Goal: Check status: Check status

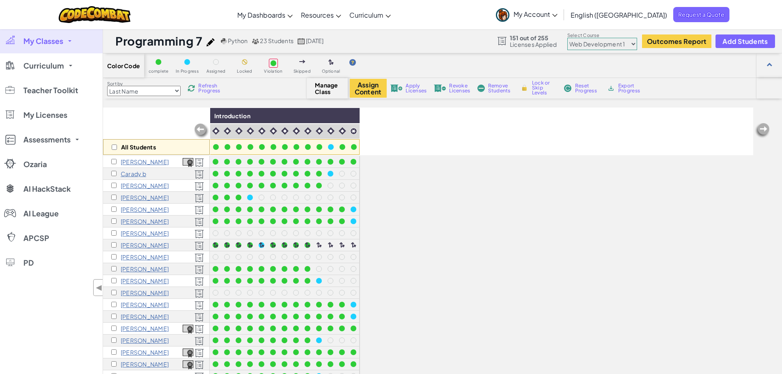
select select "5789587aad86a6efb573701f"
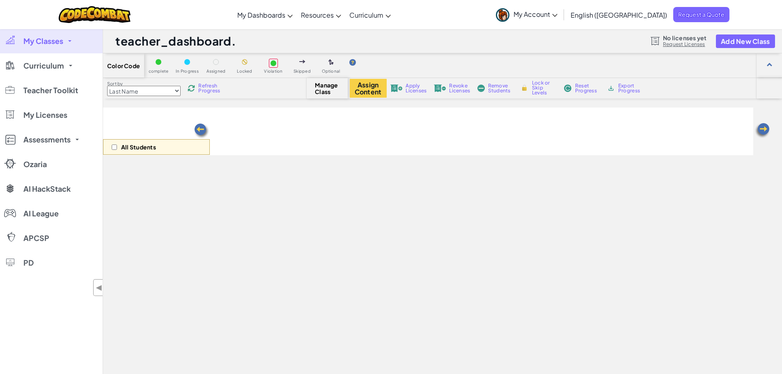
select select "5789587aad86a6efb573701f"
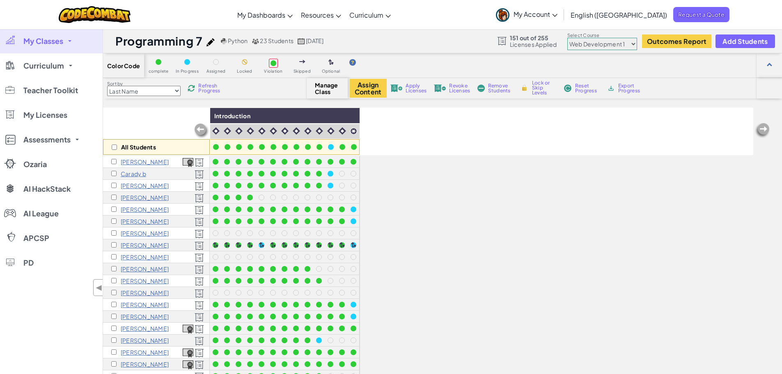
click at [209, 87] on span "Refresh Progress" at bounding box center [210, 88] width 25 height 10
click at [214, 92] on span "Refresh Progress" at bounding box center [210, 88] width 25 height 10
click at [209, 88] on span "Refresh Progress" at bounding box center [210, 88] width 25 height 10
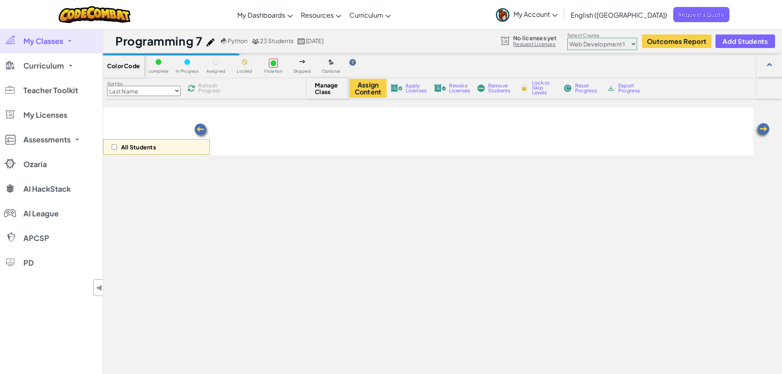
select select "5789587aad86a6efb573701f"
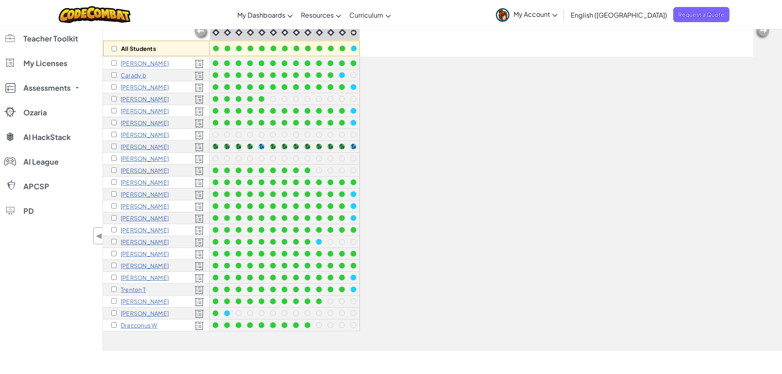
scroll to position [123, 0]
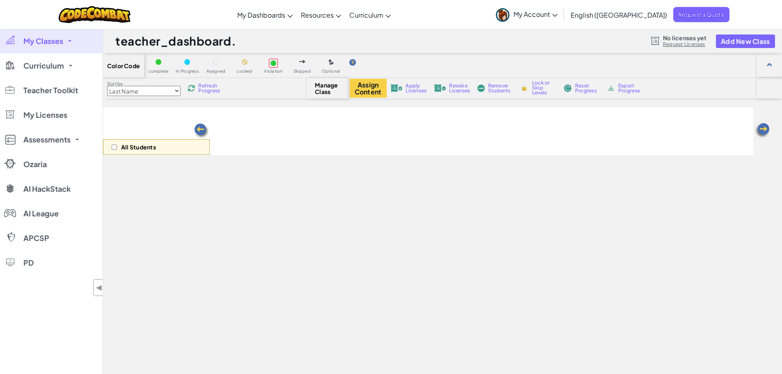
scroll to position [123, 0]
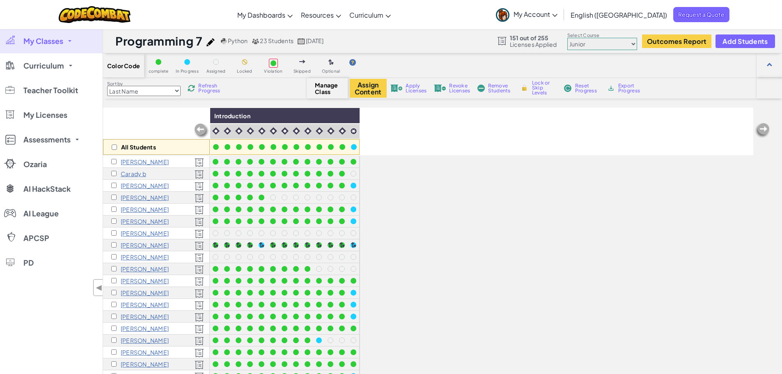
click at [72, 39] on link "My Classes" at bounding box center [51, 41] width 103 height 25
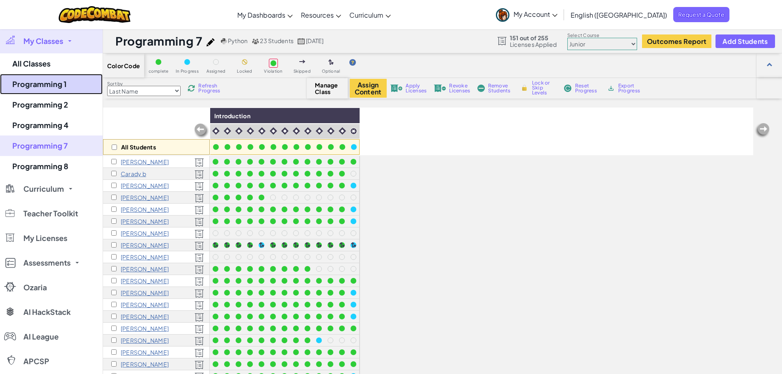
click at [69, 90] on link "Programming 1" at bounding box center [51, 84] width 103 height 21
select select "5789587aad86a6efb573701e"
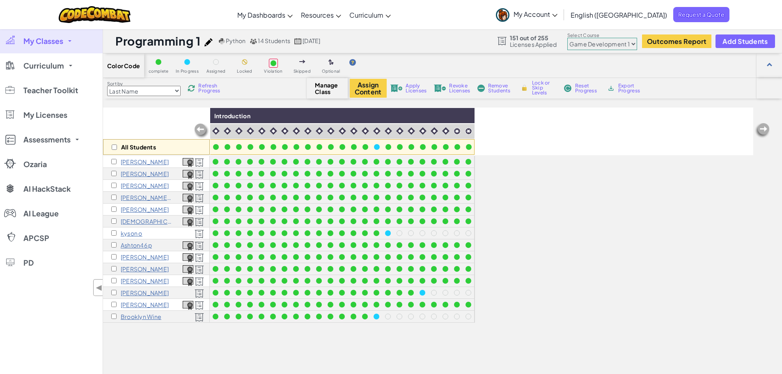
click at [611, 42] on select "Junior Introduction to Computer Science Game Development 1 Web Development 1 Co…" at bounding box center [602, 44] width 70 height 12
click at [568, 38] on select "Junior Introduction to Computer Science Game Development 1 Web Development 1 Co…" at bounding box center [602, 44] width 70 height 12
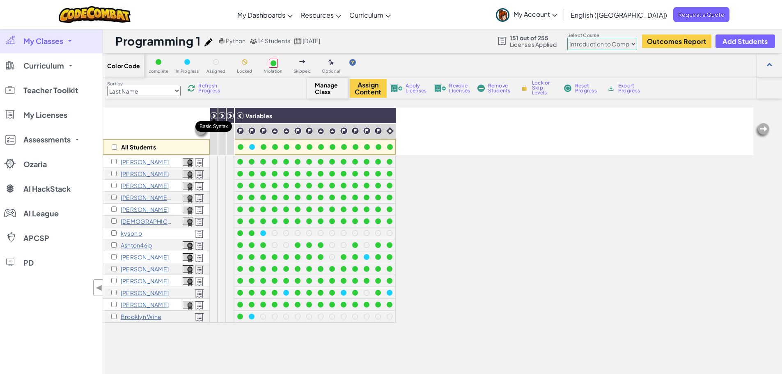
click at [215, 116] on icon at bounding box center [214, 116] width 6 height 6
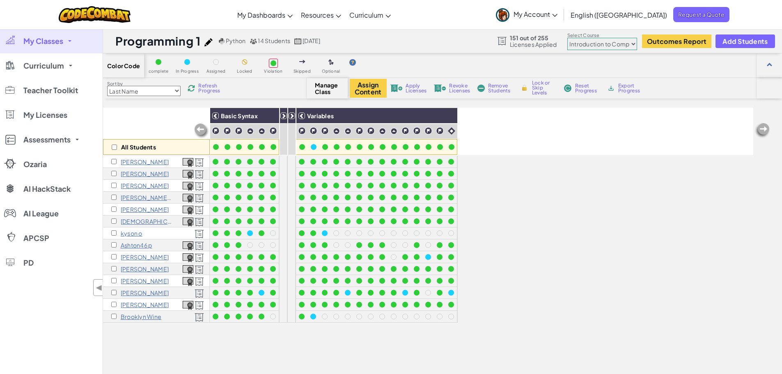
click at [211, 89] on span "Refresh Progress" at bounding box center [210, 88] width 25 height 10
click at [282, 117] on icon at bounding box center [284, 116] width 6 height 6
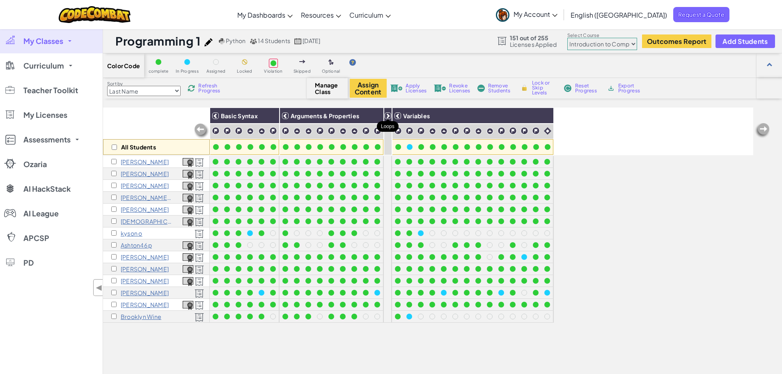
click at [387, 115] on icon at bounding box center [388, 116] width 6 height 6
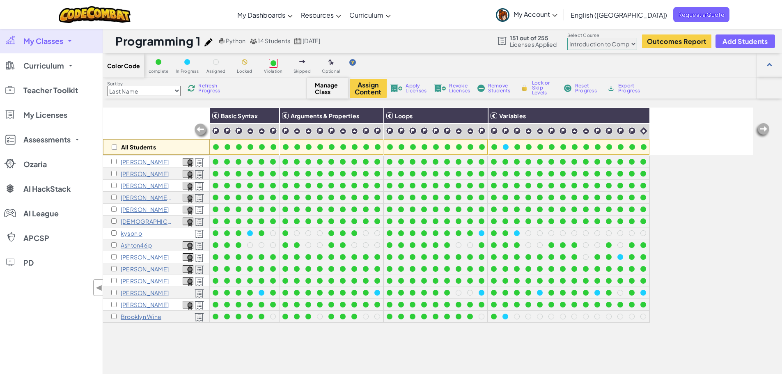
click at [585, 46] on select "Junior Introduction to Computer Science Game Development 1 Web Development 1 Co…" at bounding box center [602, 44] width 70 height 12
click at [568, 38] on select "Junior Introduction to Computer Science Game Development 1 Web Development 1 Co…" at bounding box center [602, 44] width 70 height 12
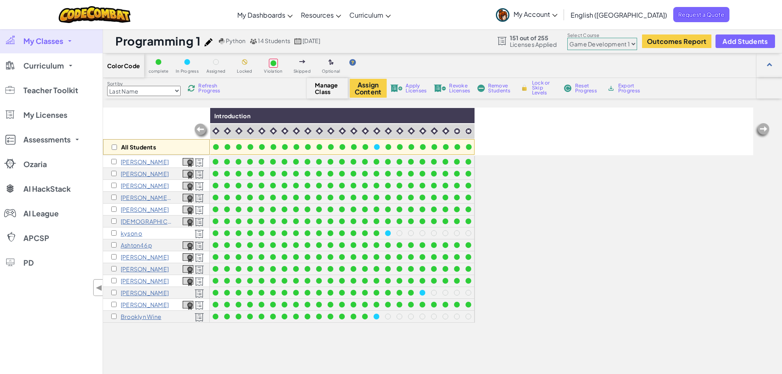
click at [216, 85] on span "Refresh Progress" at bounding box center [210, 88] width 25 height 10
click at [590, 45] on select "Junior Introduction to Computer Science Game Development 1 Web Development 1 Co…" at bounding box center [602, 44] width 70 height 12
select select "5789587aad86a6efb573701f"
click at [568, 38] on select "Junior Introduction to Computer Science Game Development 1 Web Development 1 Co…" at bounding box center [602, 44] width 70 height 12
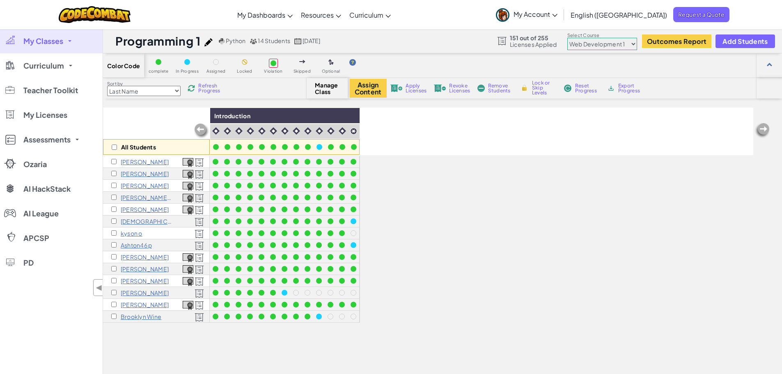
click at [212, 87] on span "Refresh Progress" at bounding box center [210, 88] width 25 height 10
click at [592, 48] on select "Junior Introduction to Computer Science Game Development 1 Web Development 1 Co…" at bounding box center [602, 44] width 70 height 12
click at [67, 41] on link "My Classes" at bounding box center [51, 41] width 103 height 25
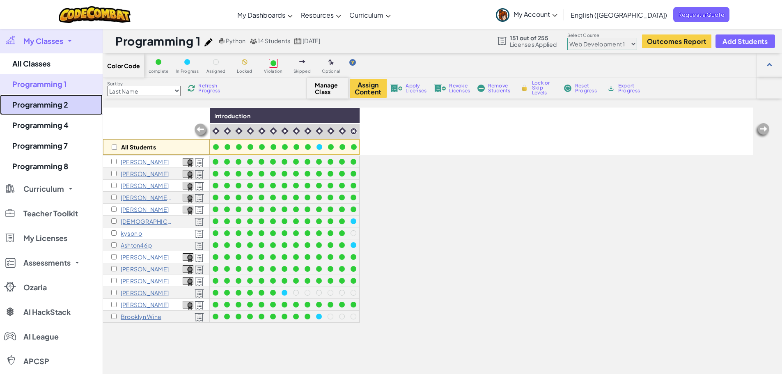
click at [61, 108] on link "Programming 2" at bounding box center [51, 104] width 103 height 21
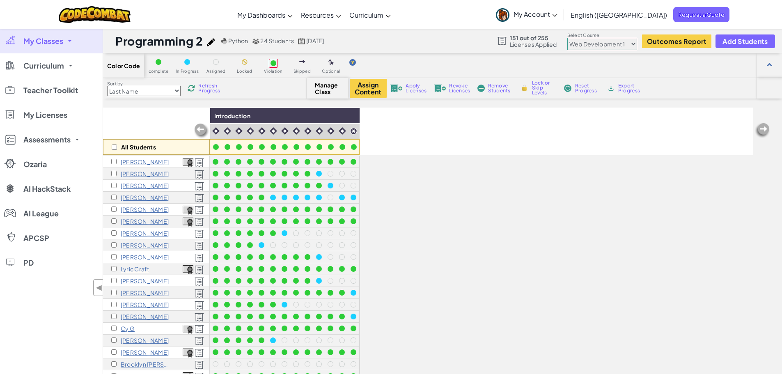
click at [588, 48] on select "Junior Introduction to Computer Science Game Development 1 Web Development 1 Co…" at bounding box center [602, 44] width 70 height 12
click at [568, 38] on select "Junior Introduction to Computer Science Game Development 1 Web Development 1 Co…" at bounding box center [602, 44] width 70 height 12
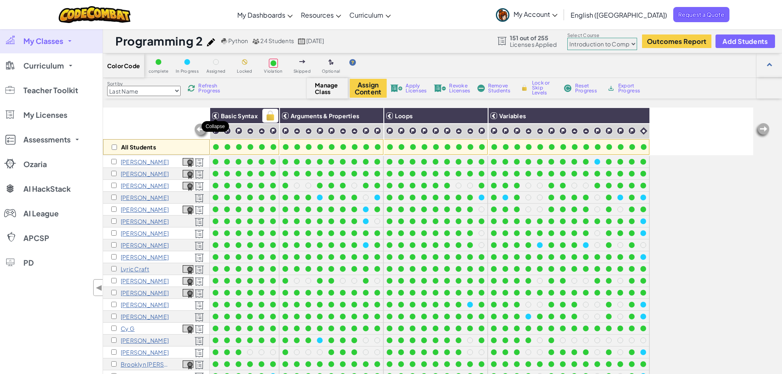
click at [217, 115] on icon at bounding box center [216, 116] width 6 height 6
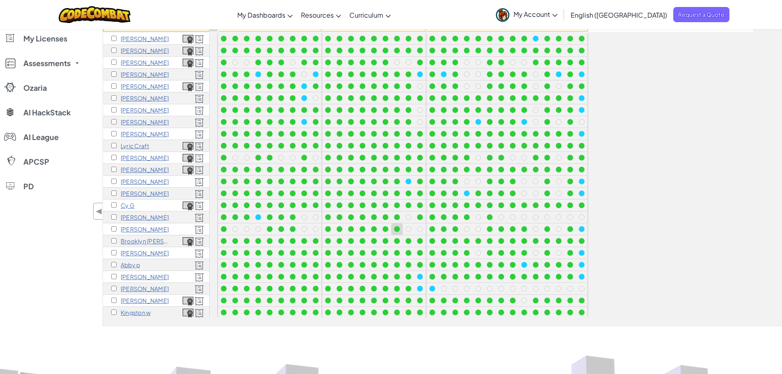
scroll to position [82, 0]
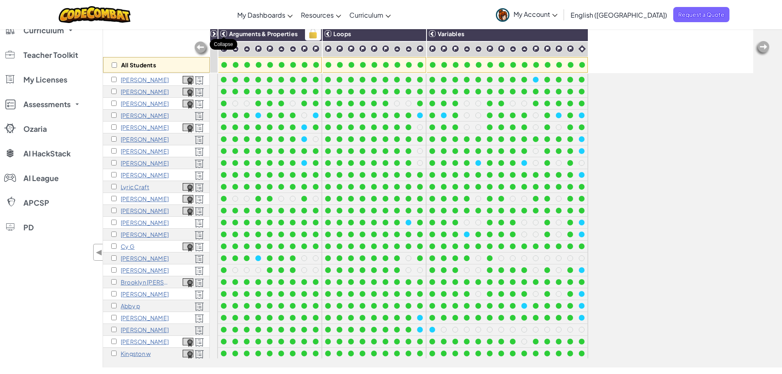
click at [222, 34] on icon at bounding box center [224, 34] width 6 height 6
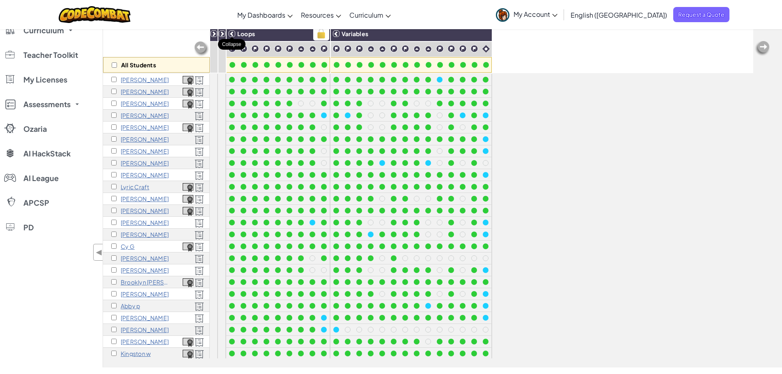
click at [234, 36] on icon at bounding box center [232, 34] width 6 height 6
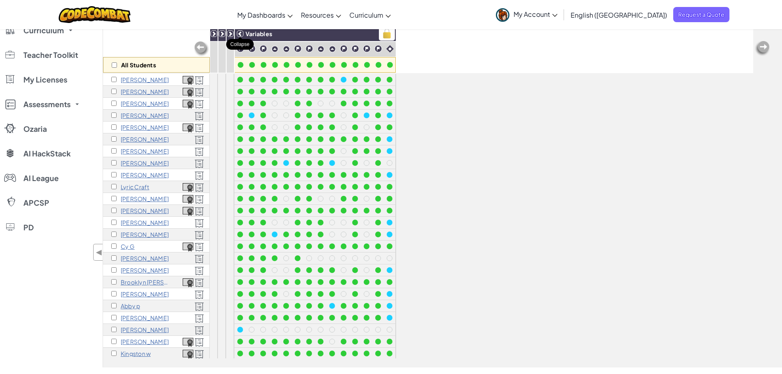
click at [243, 34] on icon at bounding box center [240, 34] width 6 height 6
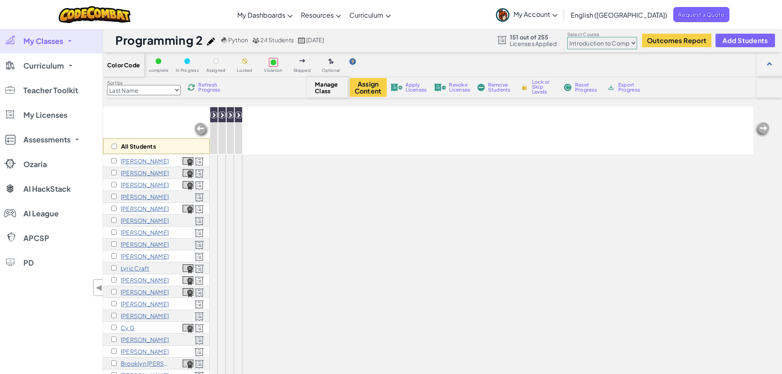
scroll to position [0, 0]
click at [600, 44] on select "Junior Introduction to Computer Science Game Development 1 Web Development 1 Co…" at bounding box center [602, 44] width 70 height 12
click at [568, 38] on select "Junior Introduction to Computer Science Game Development 1 Web Development 1 Co…" at bounding box center [602, 44] width 70 height 12
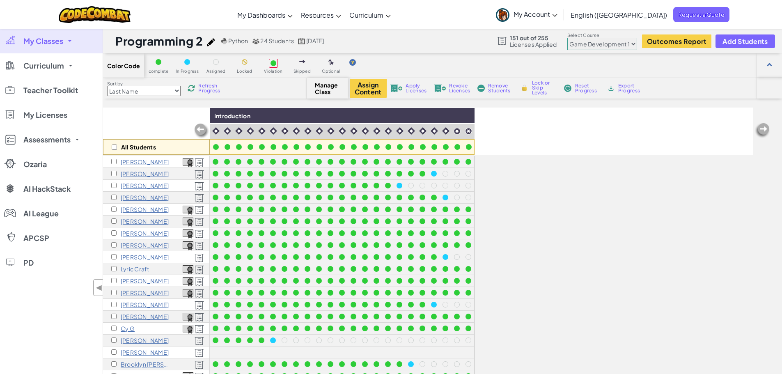
click at [215, 89] on span "Refresh Progress" at bounding box center [210, 88] width 25 height 10
click at [623, 46] on select "Junior Introduction to Computer Science Game Development 1 Web Development 1 Co…" at bounding box center [602, 44] width 70 height 12
select select "5789587aad86a6efb573701f"
click at [568, 38] on select "Junior Introduction to Computer Science Game Development 1 Web Development 1 Co…" at bounding box center [602, 44] width 70 height 12
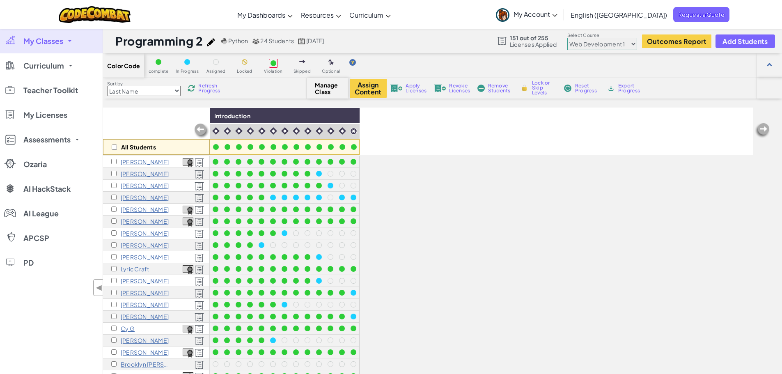
click at [204, 89] on span "Refresh Progress" at bounding box center [210, 88] width 25 height 10
click at [69, 41] on span at bounding box center [69, 41] width 3 height 2
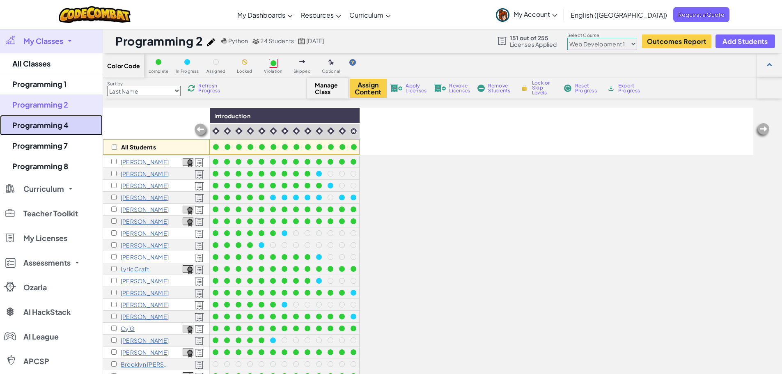
click at [58, 124] on link "Programming 4" at bounding box center [51, 125] width 103 height 21
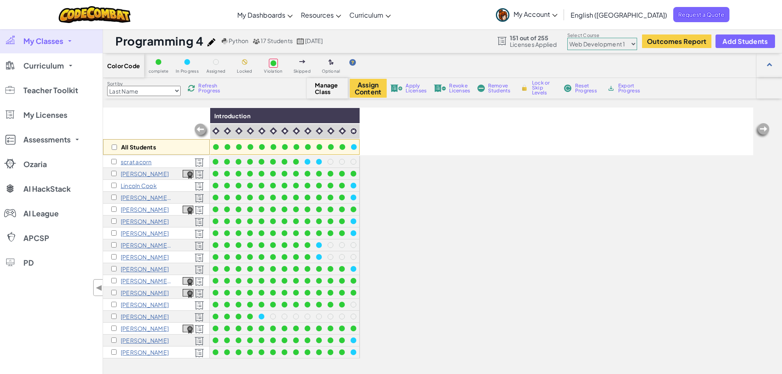
click at [215, 89] on span "Refresh Progress" at bounding box center [210, 88] width 25 height 10
click at [604, 47] on select "Junior Introduction to Computer Science Game Development 1 Web Development 1 Co…" at bounding box center [602, 44] width 70 height 12
click at [568, 38] on select "Junior Introduction to Computer Science Game Development 1 Web Development 1 Co…" at bounding box center [602, 44] width 70 height 12
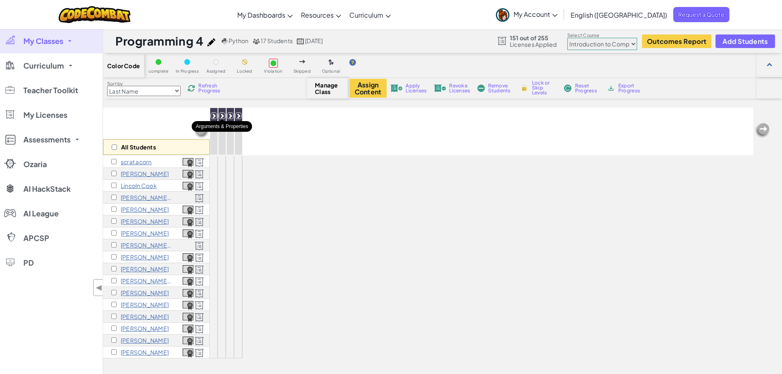
click at [221, 117] on icon at bounding box center [222, 116] width 6 height 6
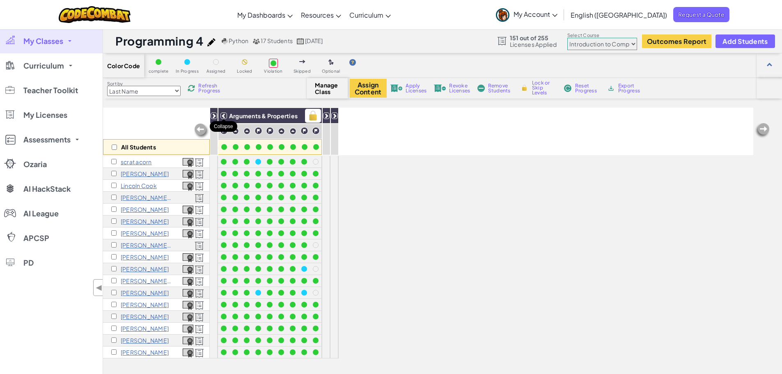
click at [222, 116] on icon at bounding box center [224, 116] width 6 height 6
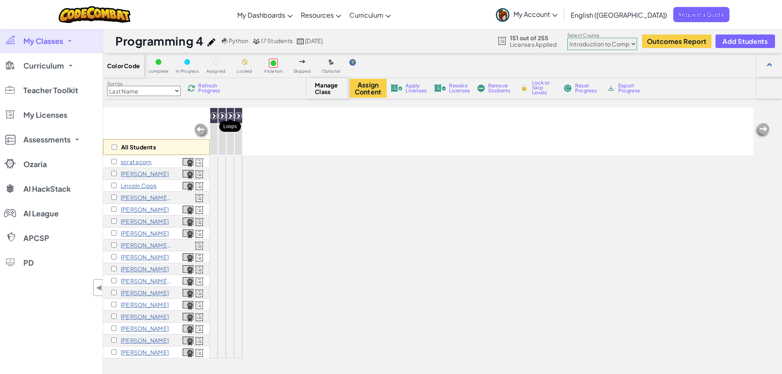
click at [230, 116] on icon at bounding box center [230, 116] width 6 height 6
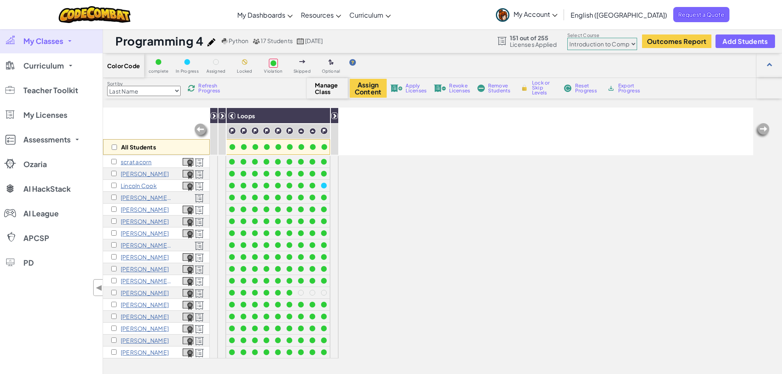
click at [226, 117] on div "Loops" at bounding box center [278, 132] width 104 height 48
click at [234, 115] on icon at bounding box center [232, 116] width 6 height 6
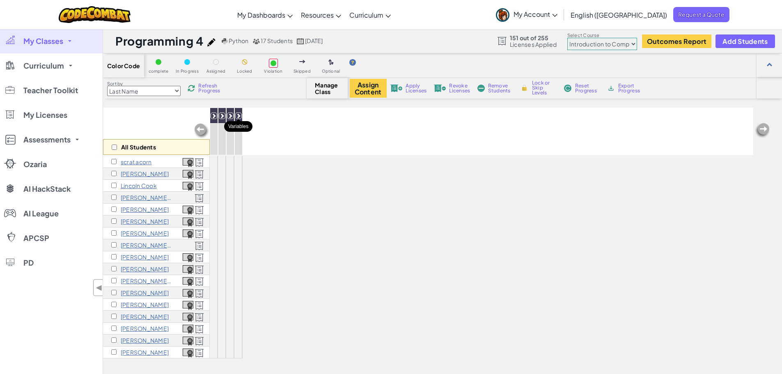
click at [239, 115] on icon at bounding box center [239, 116] width 6 height 6
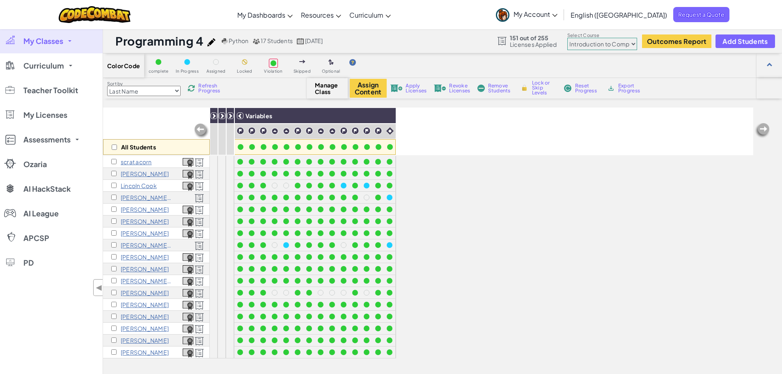
click at [589, 43] on select "Junior Introduction to Computer Science Game Development 1 Web Development 1 Co…" at bounding box center [602, 44] width 70 height 12
click at [568, 38] on select "Junior Introduction to Computer Science Game Development 1 Web Development 1 Co…" at bounding box center [602, 44] width 70 height 12
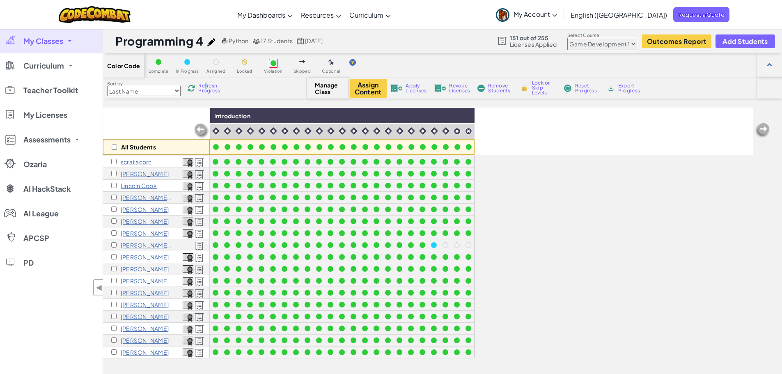
click at [205, 85] on span "Refresh Progress" at bounding box center [210, 88] width 25 height 10
click at [591, 40] on select "Junior Introduction to Computer Science Game Development 1 Web Development 1 Co…" at bounding box center [602, 44] width 70 height 12
click at [568, 38] on select "Junior Introduction to Computer Science Game Development 1 Web Development 1 Co…" at bounding box center [602, 44] width 70 height 12
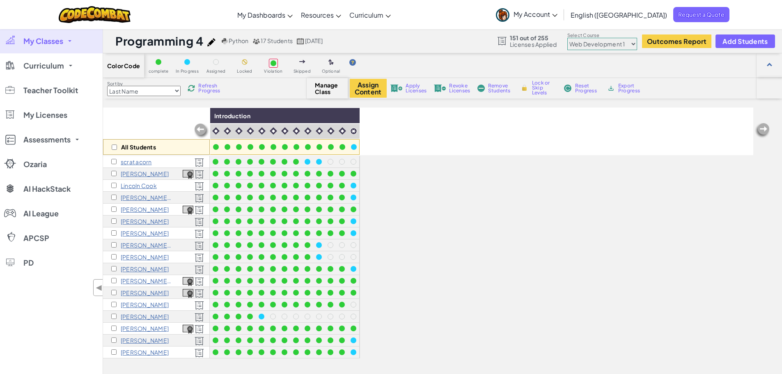
click at [211, 88] on span "Refresh Progress" at bounding box center [210, 88] width 25 height 10
click at [599, 44] on select "Junior Introduction to Computer Science Game Development 1 Web Development 1 Co…" at bounding box center [602, 44] width 70 height 12
click at [568, 38] on select "Junior Introduction to Computer Science Game Development 1 Web Development 1 Co…" at bounding box center [602, 44] width 70 height 12
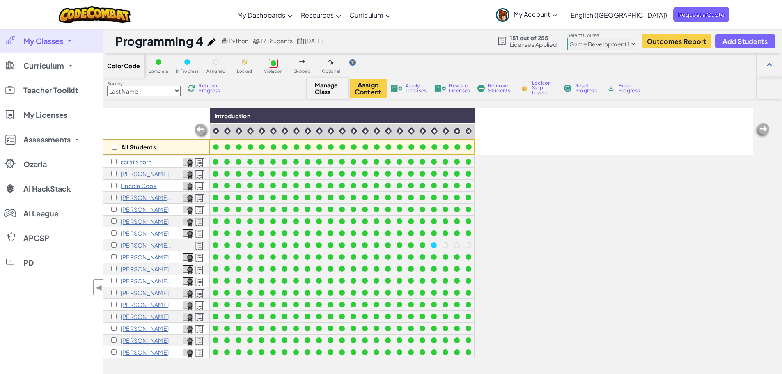
click at [69, 39] on link "My Classes" at bounding box center [51, 41] width 103 height 25
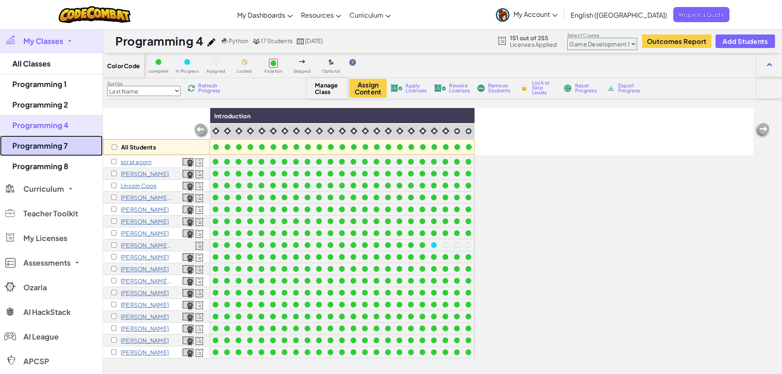
click at [64, 152] on link "Programming 7" at bounding box center [51, 145] width 103 height 21
select select "5789587aad86a6efb573701f"
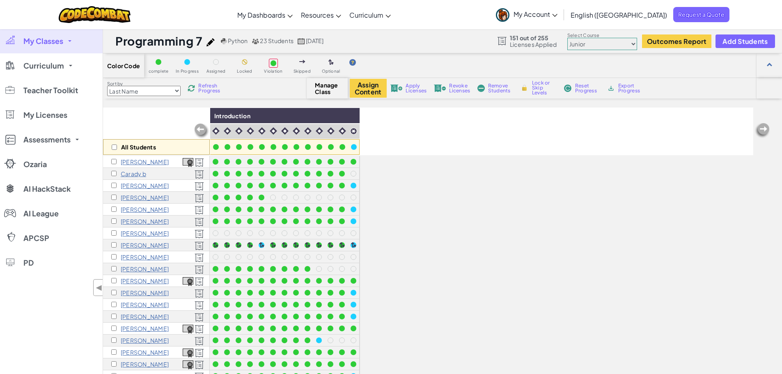
click at [214, 89] on span "Refresh Progress" at bounding box center [210, 88] width 25 height 10
click at [617, 46] on select "Junior Introduction to Computer Science Game Development 1 Web Development 1 Co…" at bounding box center [602, 44] width 70 height 12
click at [568, 38] on select "Junior Introduction to Computer Science Game Development 1 Web Development 1 Co…" at bounding box center [602, 44] width 70 height 12
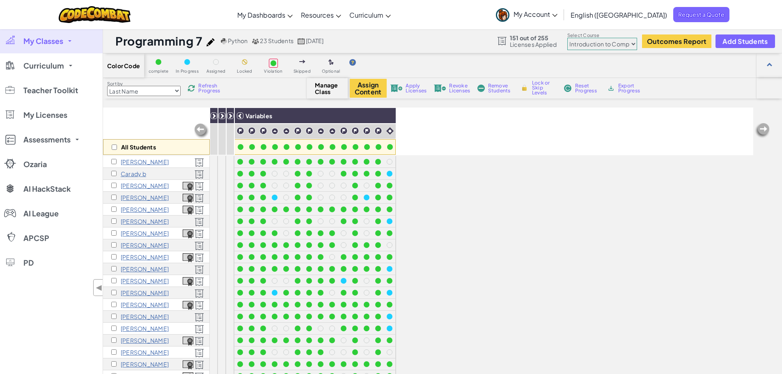
click at [622, 43] on select "Junior Introduction to Computer Science Game Development 1 Web Development 1 Co…" at bounding box center [602, 44] width 70 height 12
click at [568, 38] on select "Junior Introduction to Computer Science Game Development 1 Web Development 1 Co…" at bounding box center [602, 44] width 70 height 12
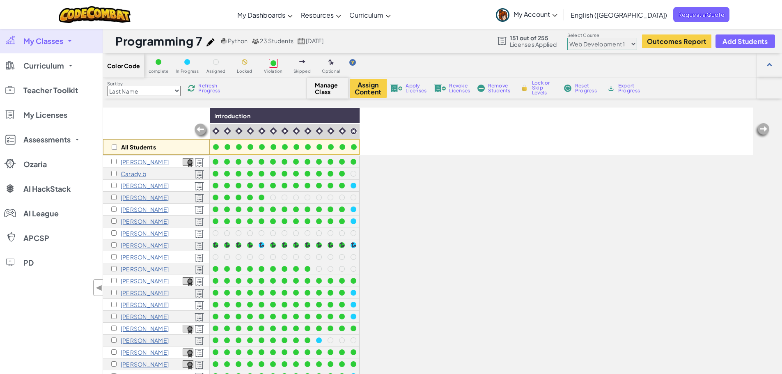
click at [625, 47] on select "Junior Introduction to Computer Science Game Development 1 Web Development 1 Co…" at bounding box center [602, 44] width 70 height 12
click at [568, 38] on select "Junior Introduction to Computer Science Game Development 1 Web Development 1 Co…" at bounding box center [602, 44] width 70 height 12
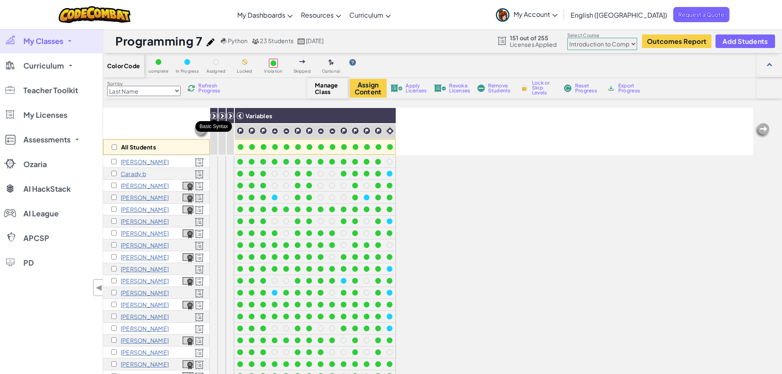
click at [212, 113] on icon at bounding box center [214, 116] width 6 height 6
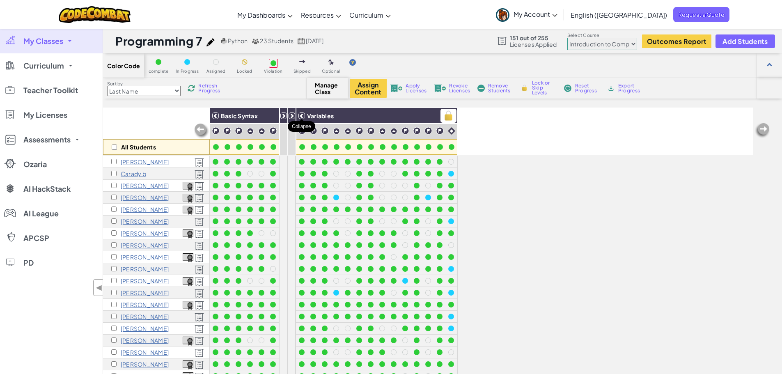
click at [304, 113] on icon at bounding box center [302, 116] width 6 height 6
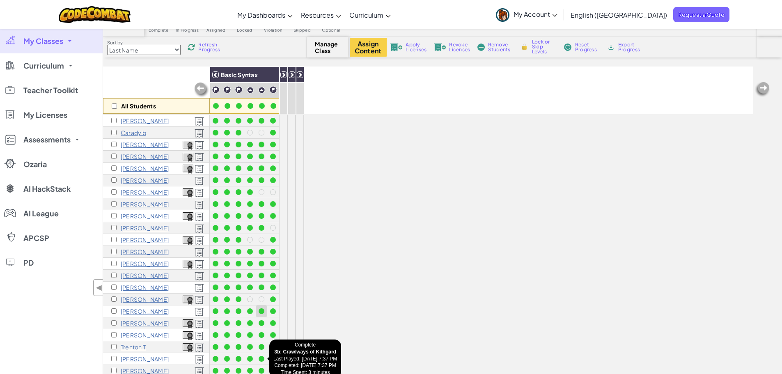
scroll to position [82, 0]
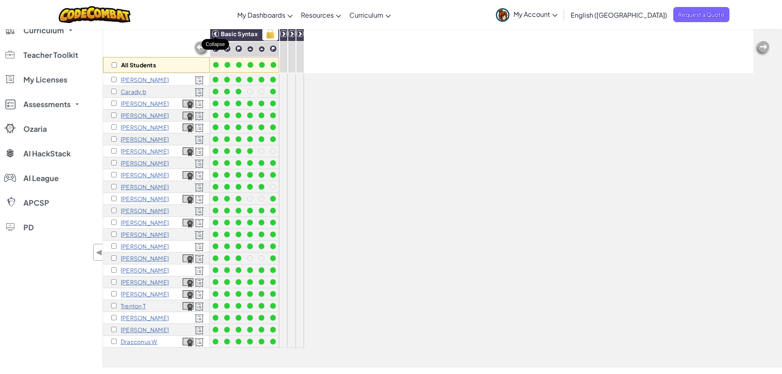
click at [214, 34] on icon at bounding box center [216, 34] width 6 height 6
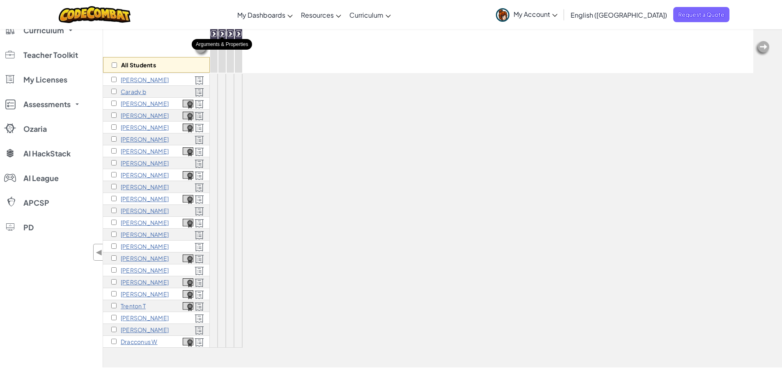
click at [221, 34] on icon at bounding box center [222, 34] width 6 height 6
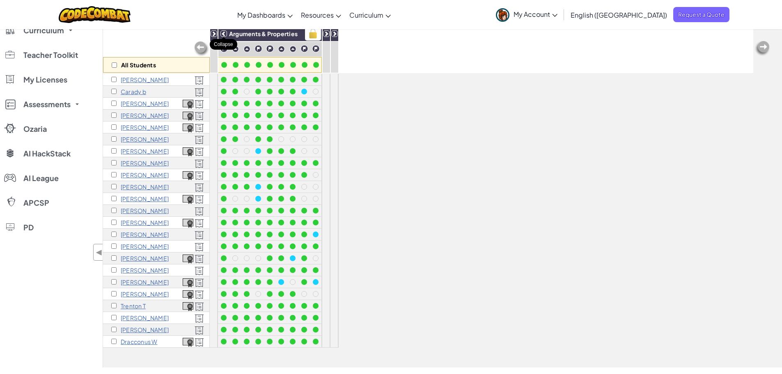
click at [224, 30] on div at bounding box center [223, 33] width 7 height 7
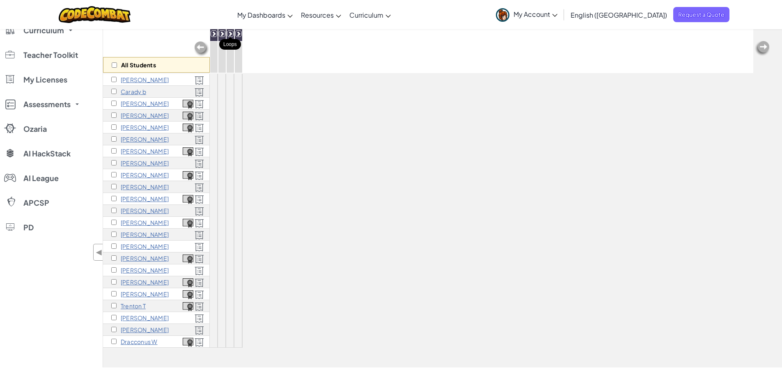
click at [230, 32] on icon at bounding box center [230, 34] width 6 height 6
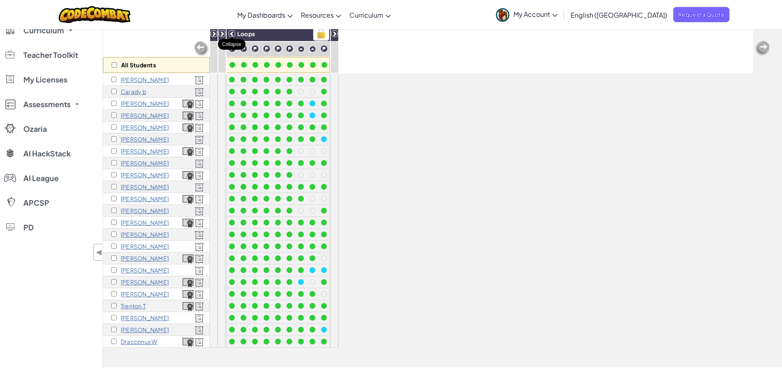
click at [232, 34] on icon at bounding box center [232, 34] width 6 height 6
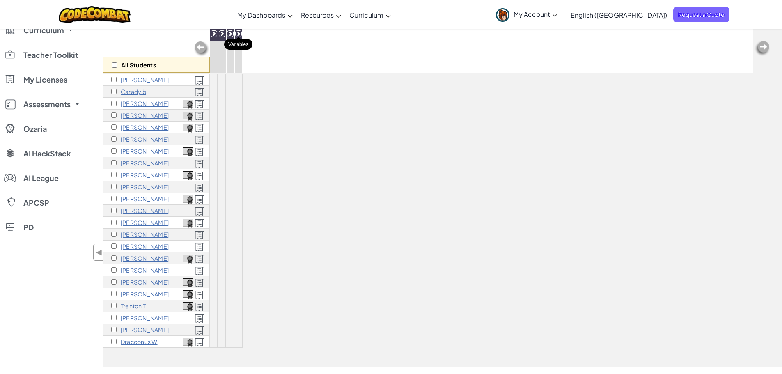
click at [238, 32] on icon at bounding box center [239, 34] width 6 height 6
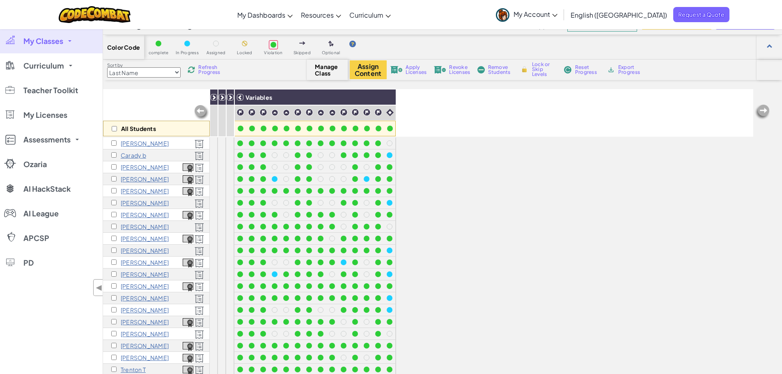
scroll to position [0, 0]
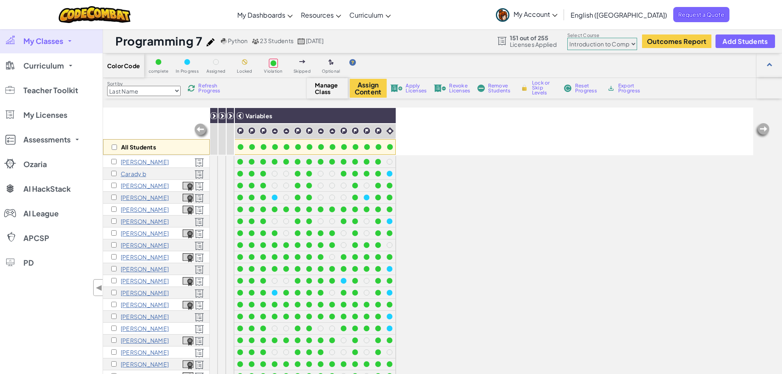
click at [614, 45] on select "Junior Introduction to Computer Science Game Development 1 Web Development 1 Co…" at bounding box center [602, 44] width 70 height 12
select select "5789587aad86a6efb573701e"
click at [568, 38] on select "Junior Introduction to Computer Science Game Development 1 Web Development 1 Co…" at bounding box center [602, 44] width 70 height 12
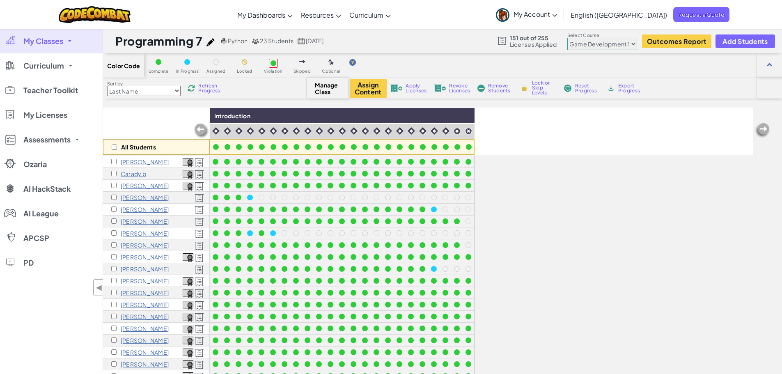
click at [204, 88] on span "Refresh Progress" at bounding box center [210, 88] width 25 height 10
